Goal: Navigation & Orientation: Go to known website

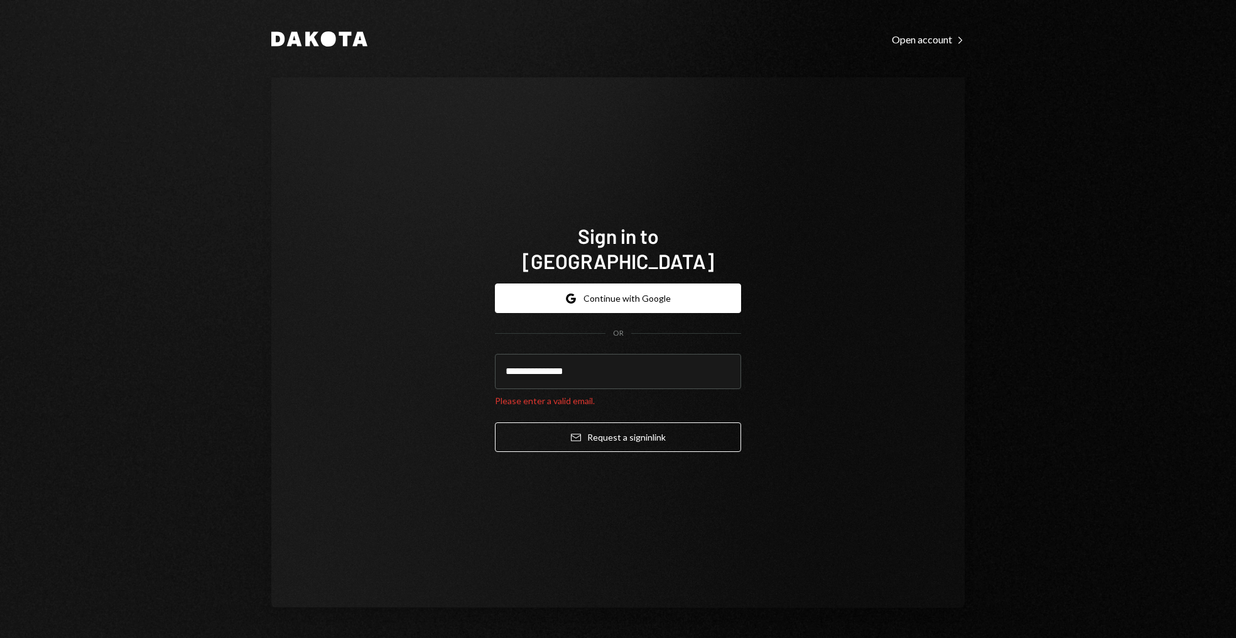
type input "**********"
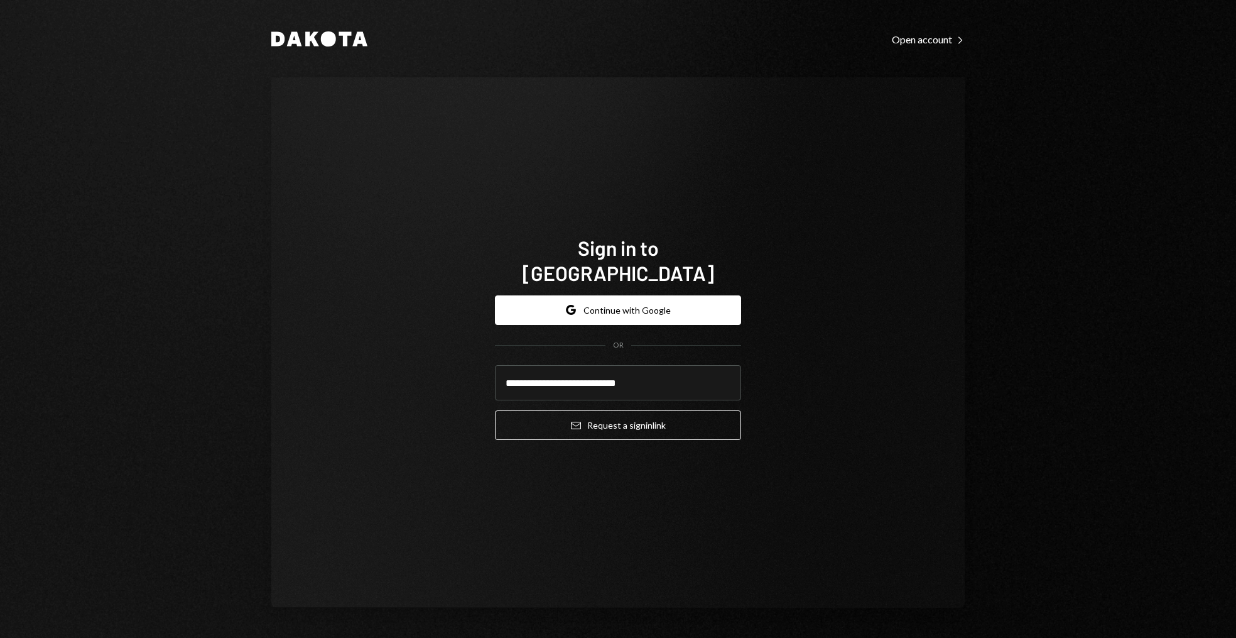
click at [495, 410] on button "Email Request a sign in link" at bounding box center [618, 425] width 246 height 30
type input "**********"
click at [495, 410] on button "Email Request a sign in link" at bounding box center [618, 425] width 246 height 30
